Goal: Task Accomplishment & Management: Manage account settings

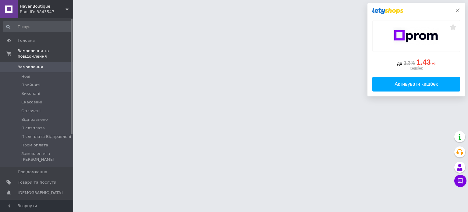
click at [459, 10] on icon at bounding box center [458, 11] width 4 height 4
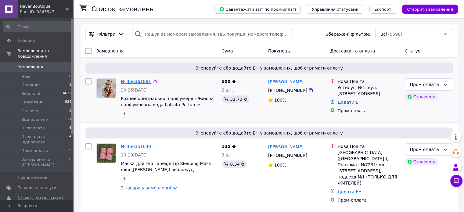
click at [134, 84] on link "№ 366361881" at bounding box center [136, 81] width 30 height 5
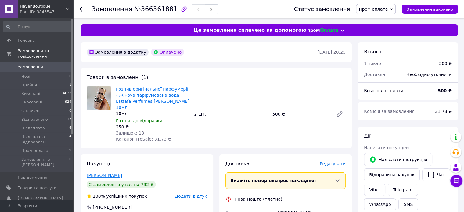
click at [111, 173] on link "[PERSON_NAME]" at bounding box center [104, 175] width 35 height 5
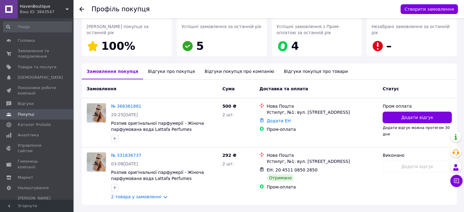
scroll to position [94, 0]
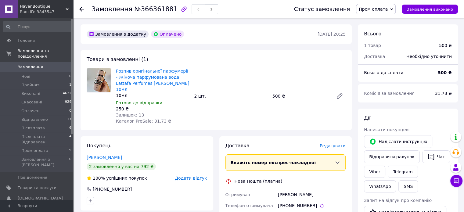
scroll to position [20, 0]
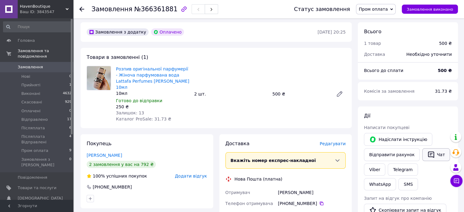
click at [427, 154] on icon "button" at bounding box center [430, 154] width 7 height 7
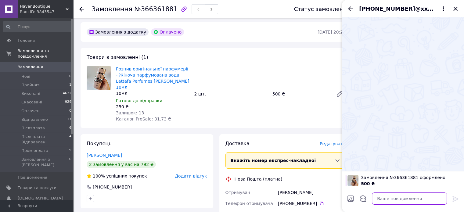
click at [394, 195] on textarea at bounding box center [409, 198] width 75 height 12
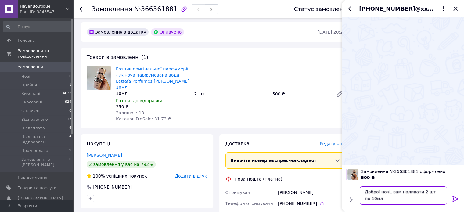
scroll to position [0, 0]
type textarea "Доброї ночі, вам наливати 2 шт по 10мл чи краще 1 флакон на 20?)"
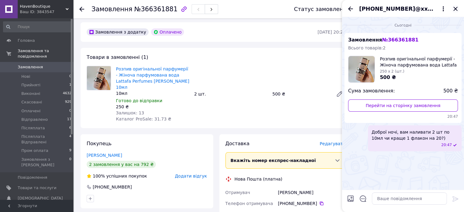
click at [454, 10] on icon "Закрити" at bounding box center [455, 9] width 4 height 4
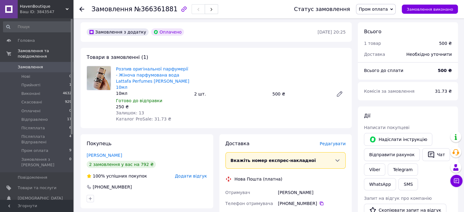
click at [54, 64] on span "Замовлення" at bounding box center [37, 66] width 39 height 5
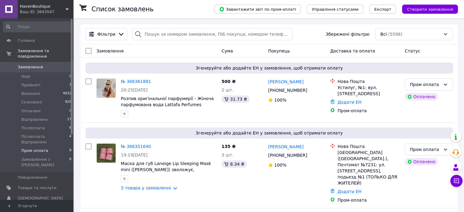
click at [58, 146] on li "Пром оплата 9" at bounding box center [37, 150] width 75 height 9
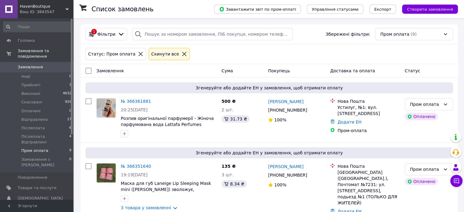
drag, startPoint x: 72, startPoint y: 56, endPoint x: 73, endPoint y: 21, distance: 34.8
click at [73, 21] on div "Головна Замовлення та повідомлення Замовлення 0 Нові 0 Прийняті 1 Виконані 4632…" at bounding box center [36, 108] width 73 height 181
click at [62, 64] on span "0" at bounding box center [64, 66] width 17 height 5
